Goal: Task Accomplishment & Management: Complete application form

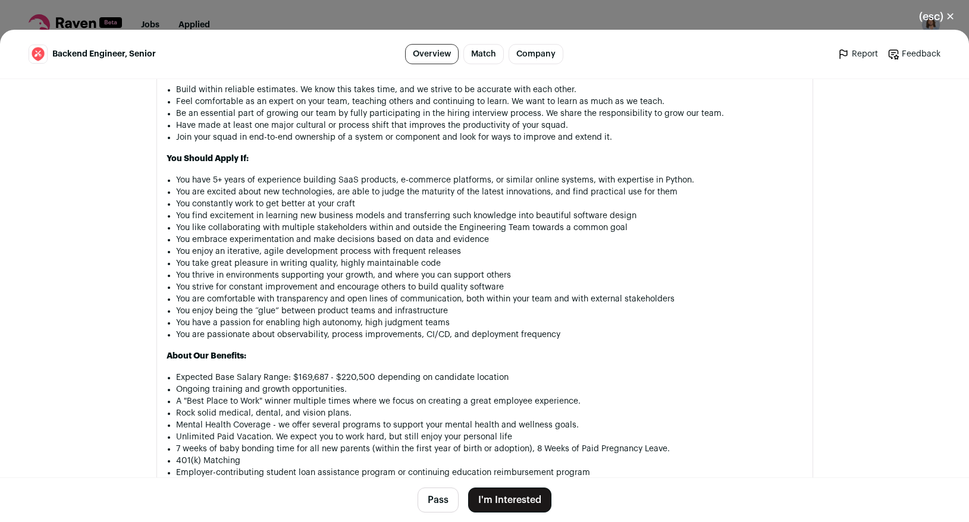
scroll to position [1423, 0]
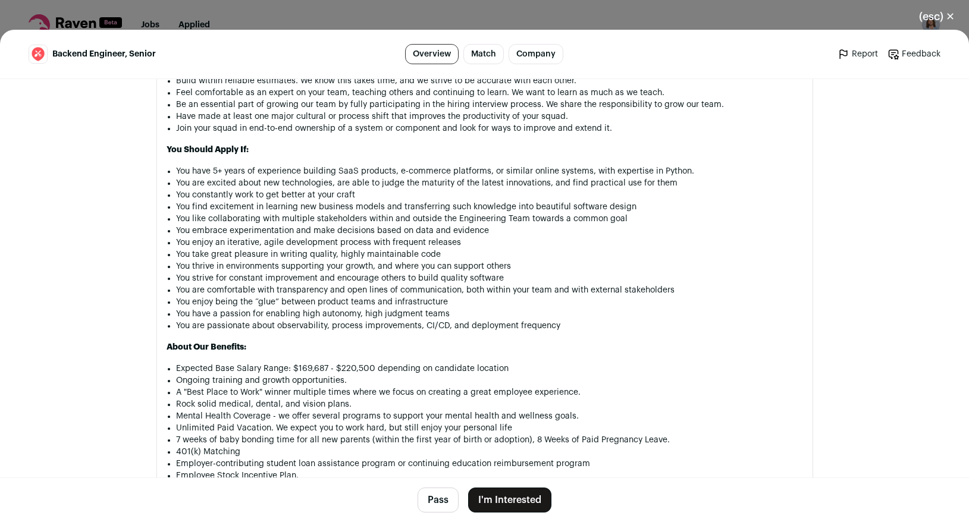
click at [516, 495] on button "I'm Interested" at bounding box center [509, 500] width 83 height 25
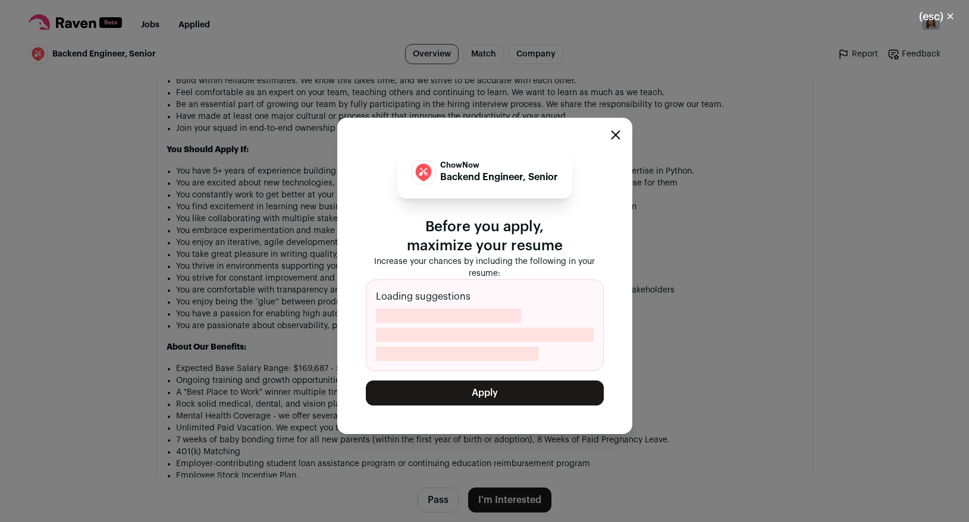
click at [468, 392] on button "Apply" at bounding box center [485, 393] width 238 height 25
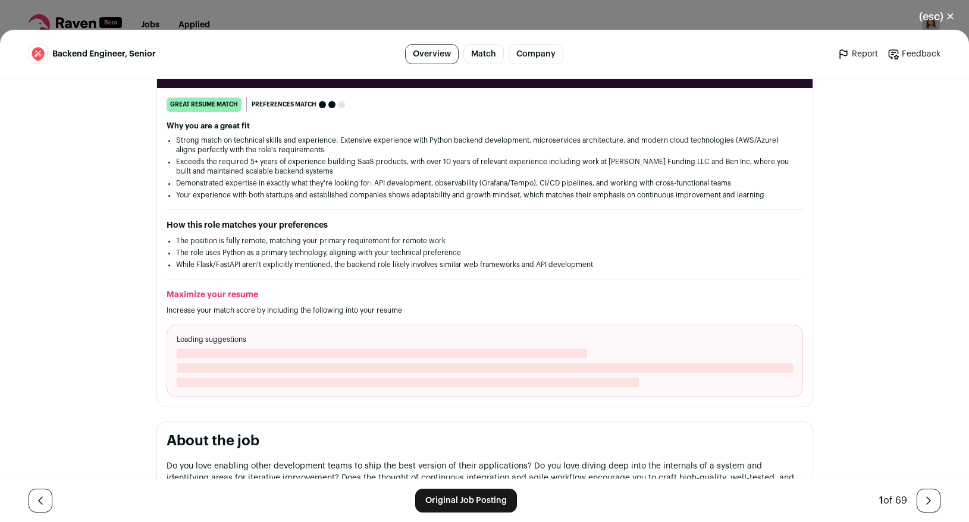
scroll to position [393, 0]
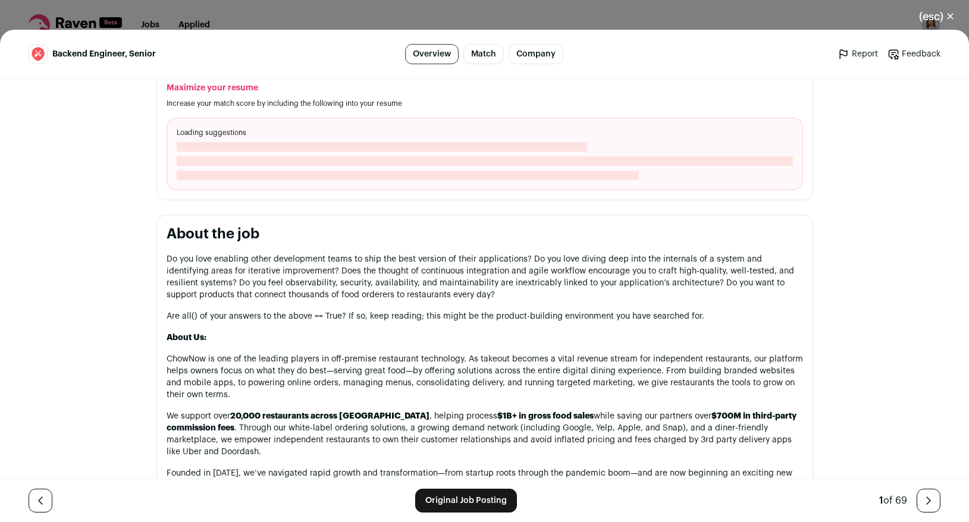
click at [455, 506] on link "Original Job Posting" at bounding box center [466, 501] width 102 height 24
click at [936, 10] on button "(esc) ✕" at bounding box center [937, 17] width 64 height 26
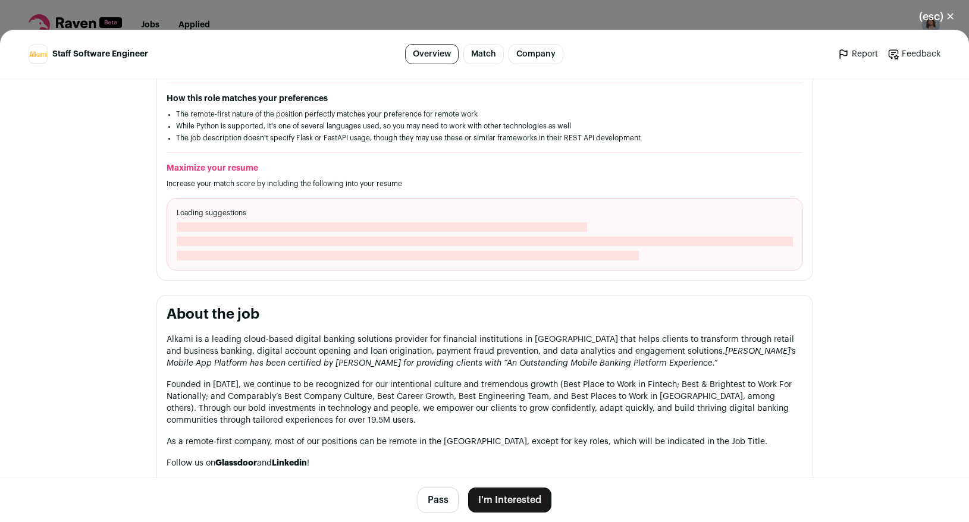
scroll to position [662, 0]
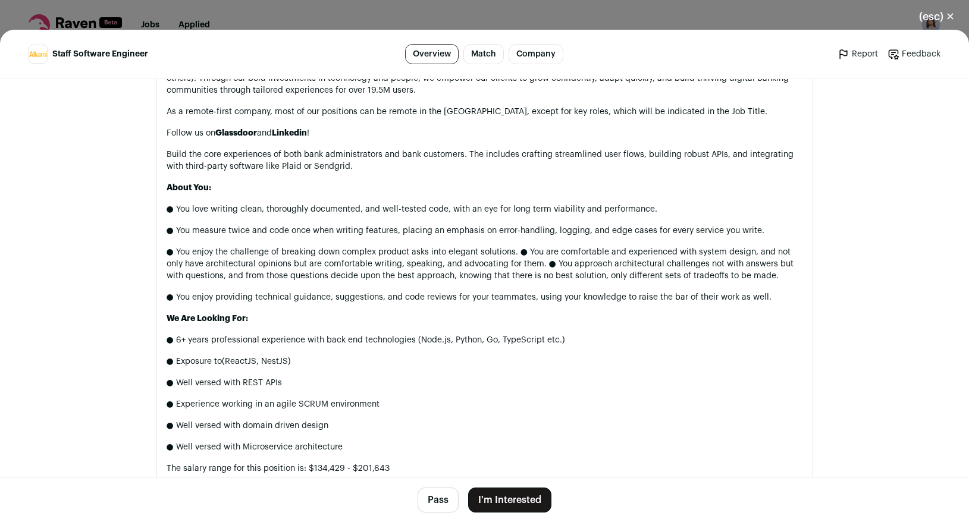
click at [440, 493] on button "Pass" at bounding box center [438, 500] width 41 height 25
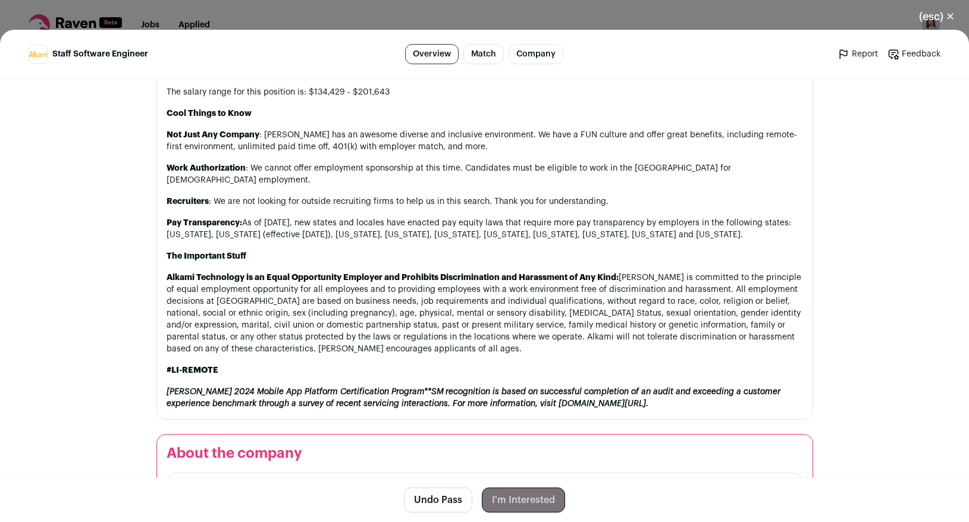
scroll to position [1045, 0]
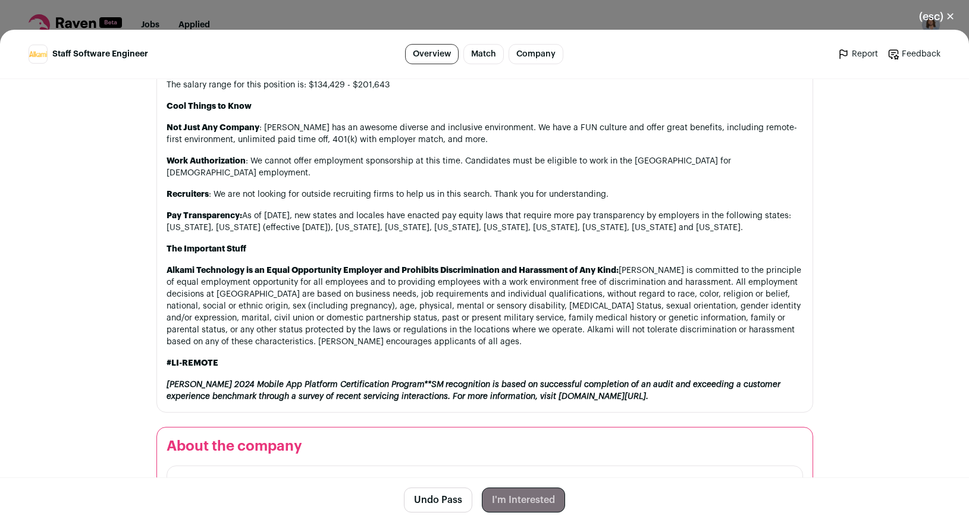
click at [942, 14] on button "(esc) ✕" at bounding box center [937, 17] width 64 height 26
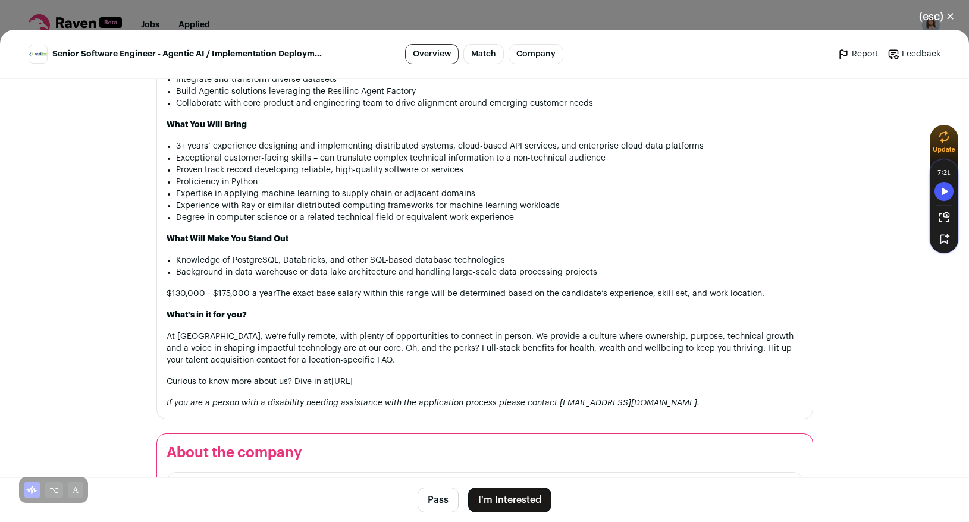
scroll to position [917, 0]
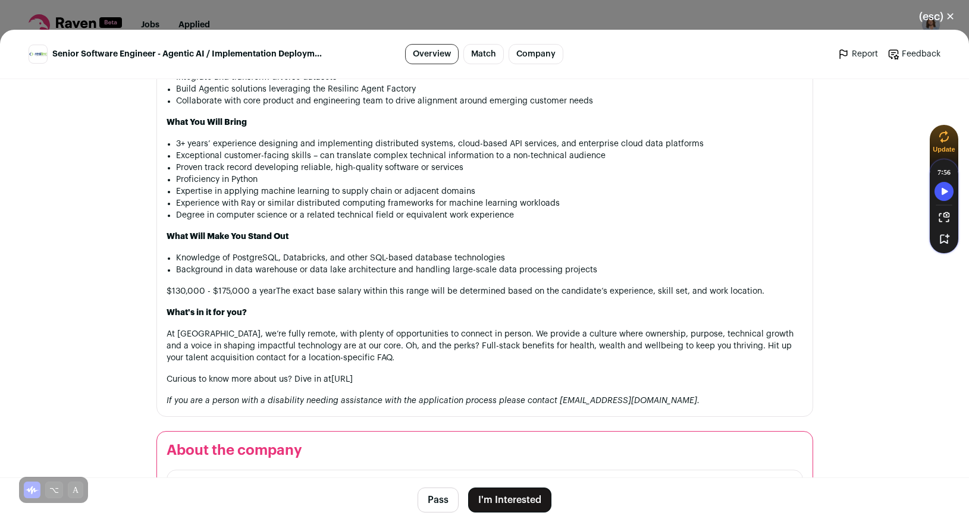
click at [429, 480] on footer "Pass I'm Interested" at bounding box center [484, 500] width 969 height 45
click at [427, 488] on button "Pass" at bounding box center [438, 500] width 41 height 25
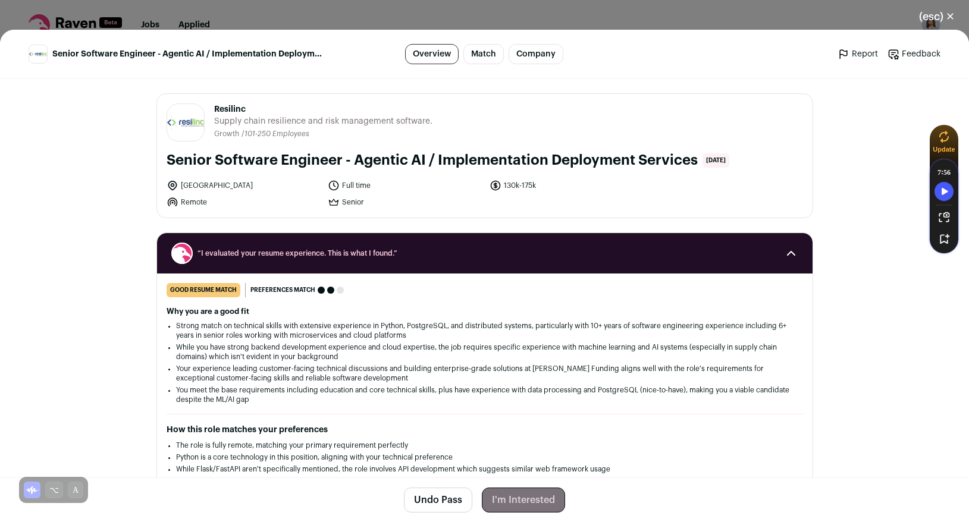
click at [951, 10] on button "(esc) ✕" at bounding box center [937, 17] width 64 height 26
